Goal: Find specific fact: Find specific fact

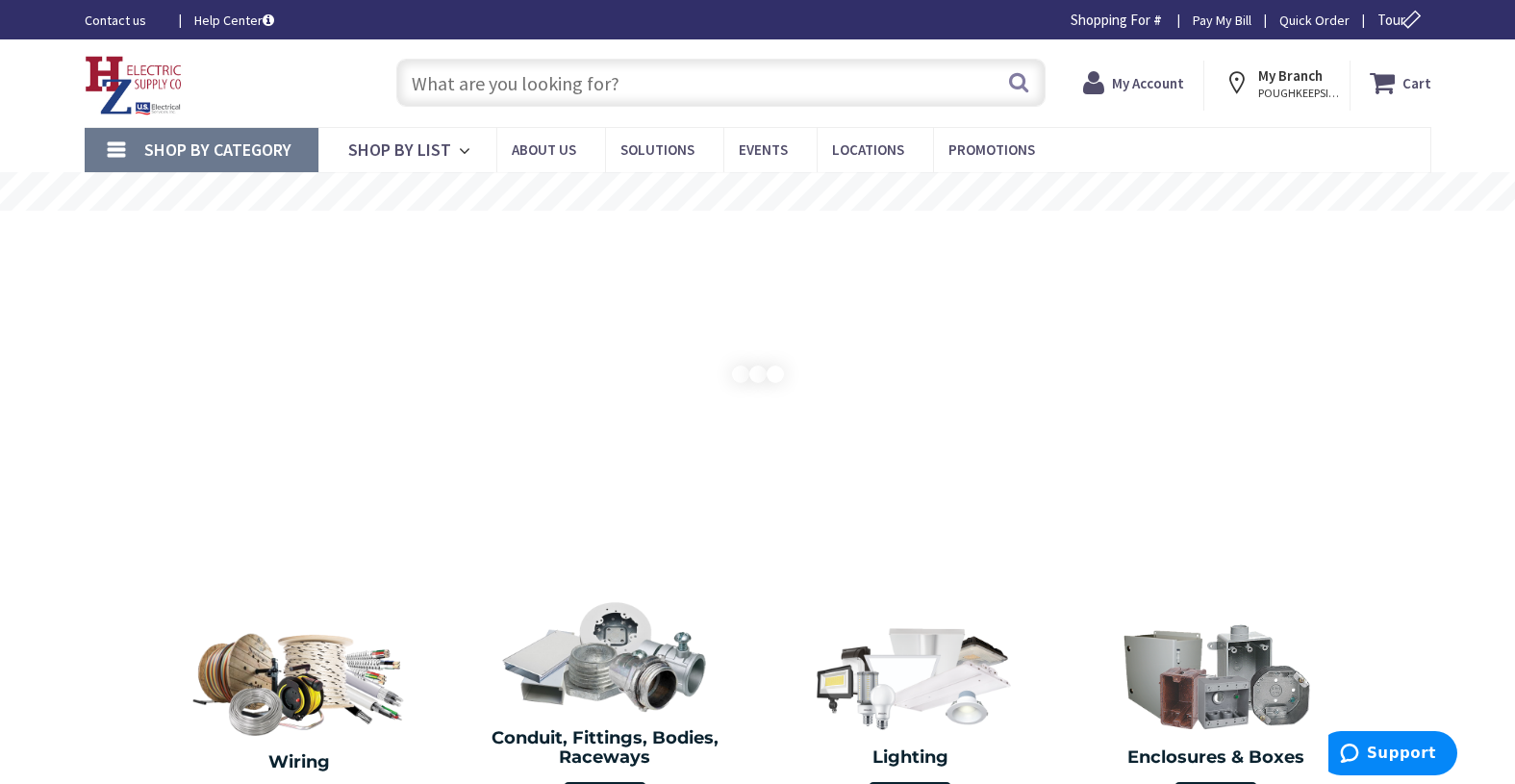
click at [500, 85] on input "text" at bounding box center [721, 82] width 649 height 48
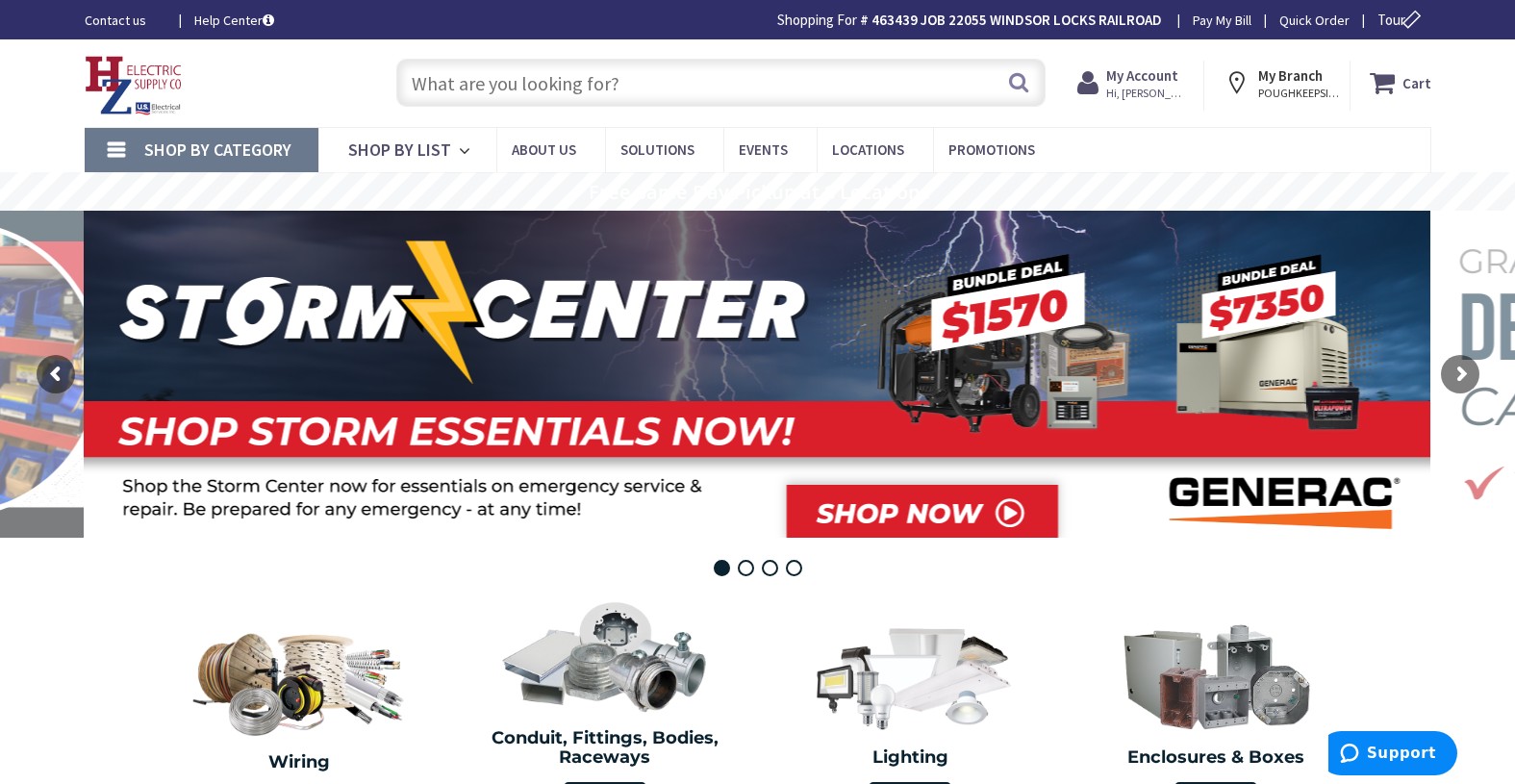
paste input "WGNDKT"
type input "WGNDKT"
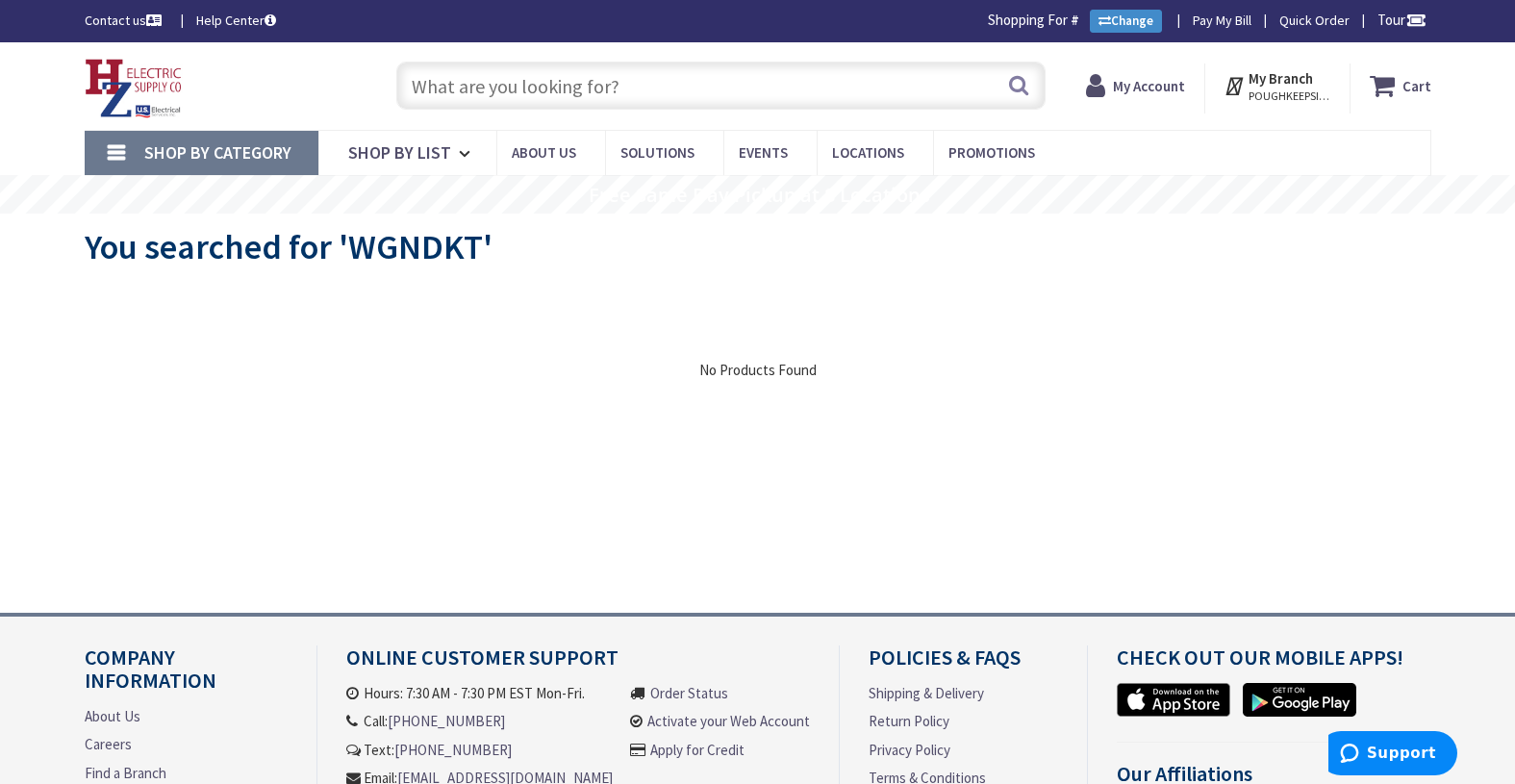
click at [591, 89] on input "text" at bounding box center [721, 85] width 649 height 48
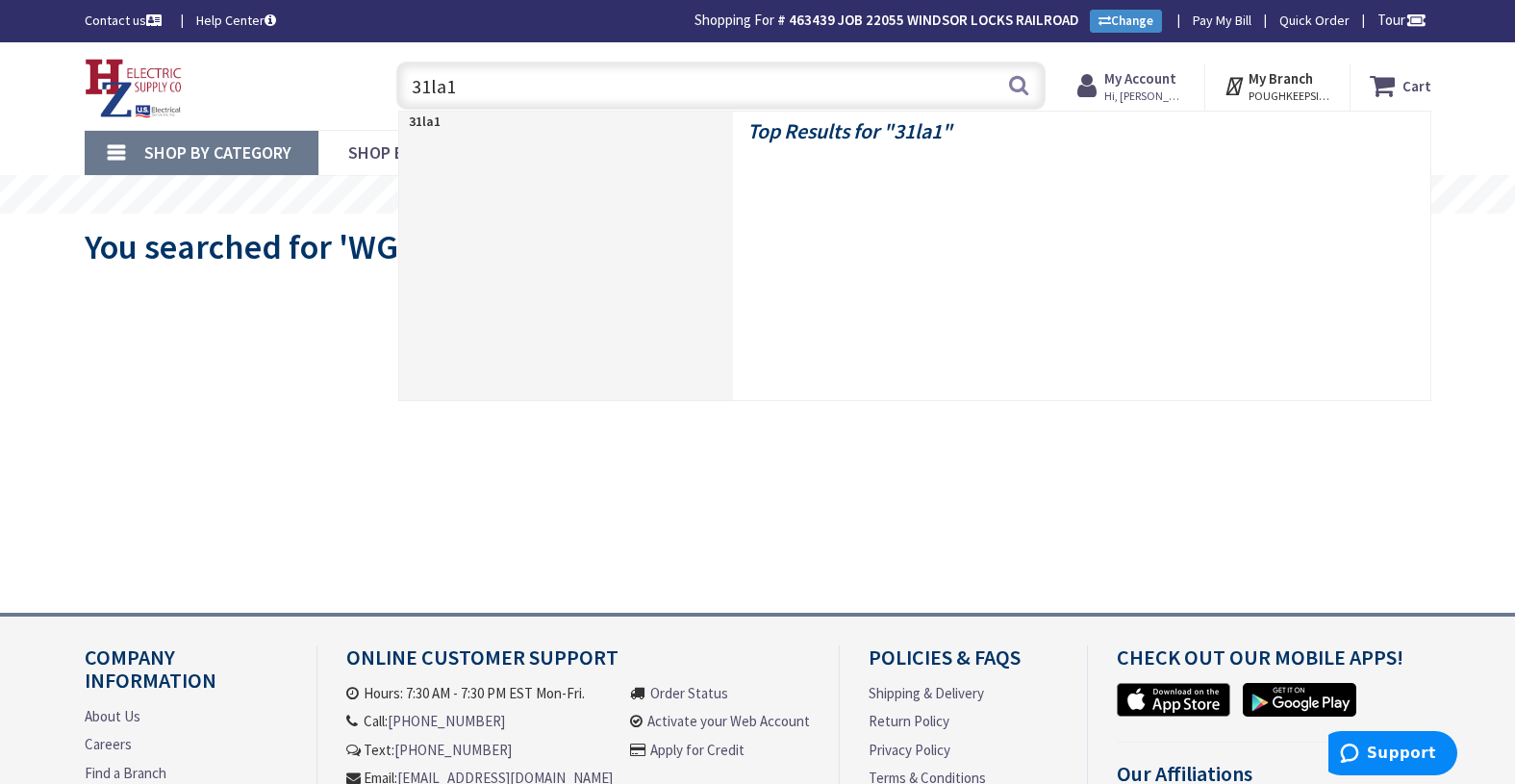
type input "31la10"
